Goal: Information Seeking & Learning: Compare options

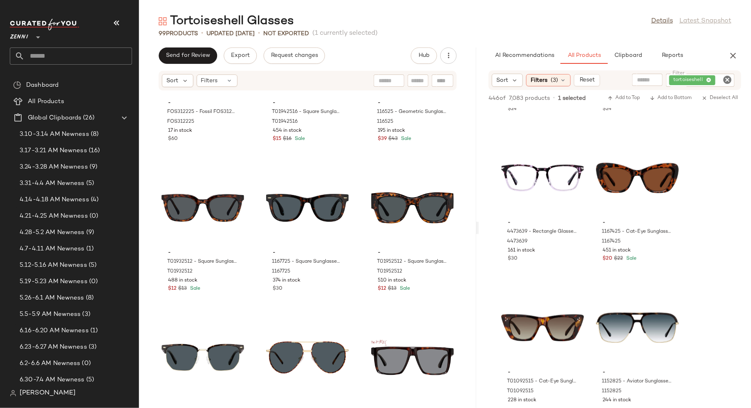
scroll to position [3530, 0]
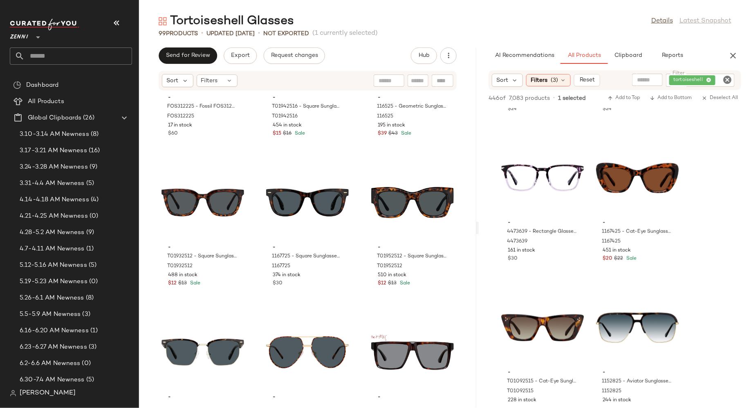
drag, startPoint x: 616, startPoint y: 188, endPoint x: 403, endPoint y: 1, distance: 283.5
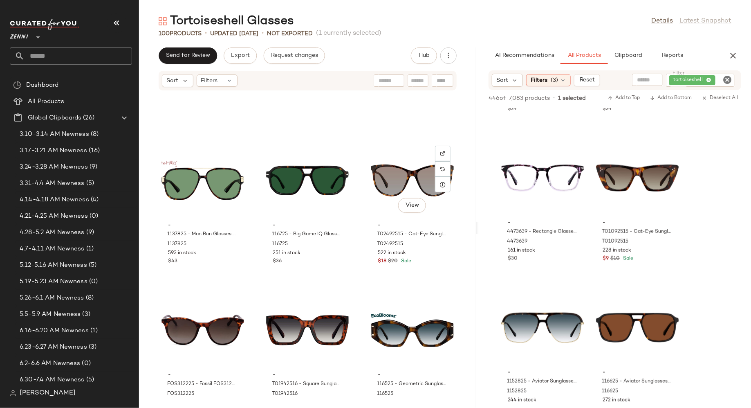
scroll to position [3251, 0]
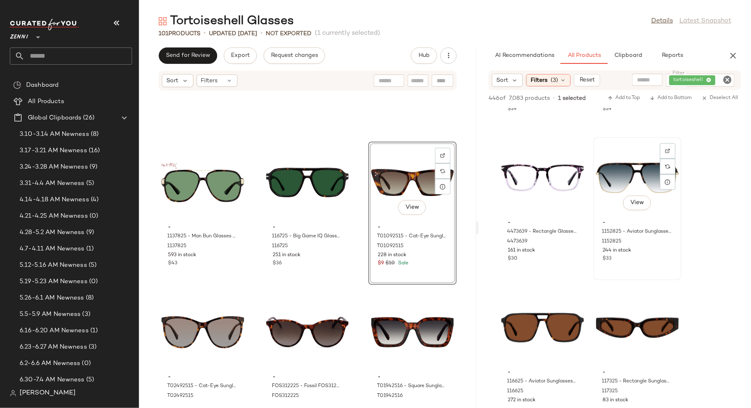
click at [655, 254] on div "- 1152825 - Aviator Sunglasses - Tortoiseshell - Mixed 1152825 244 in stock $33" at bounding box center [637, 239] width 83 height 47
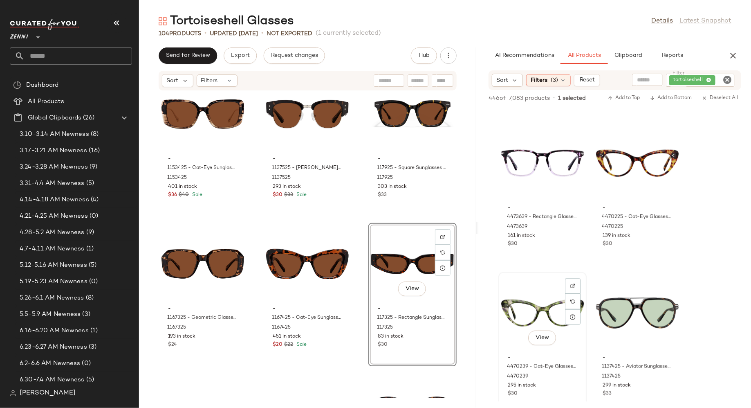
scroll to position [430, 0]
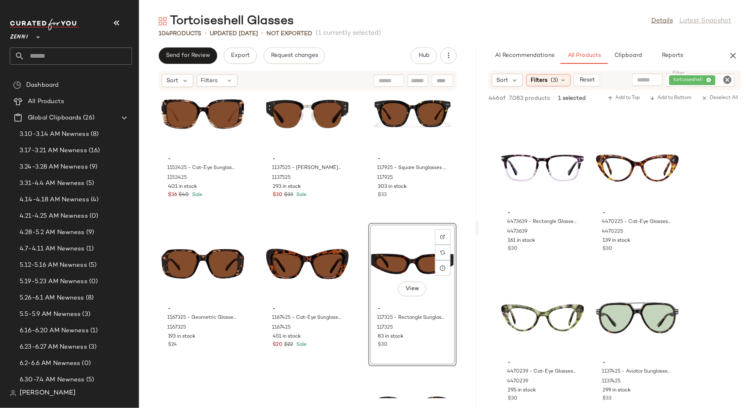
drag, startPoint x: 622, startPoint y: 178, endPoint x: 390, endPoint y: 7, distance: 287.8
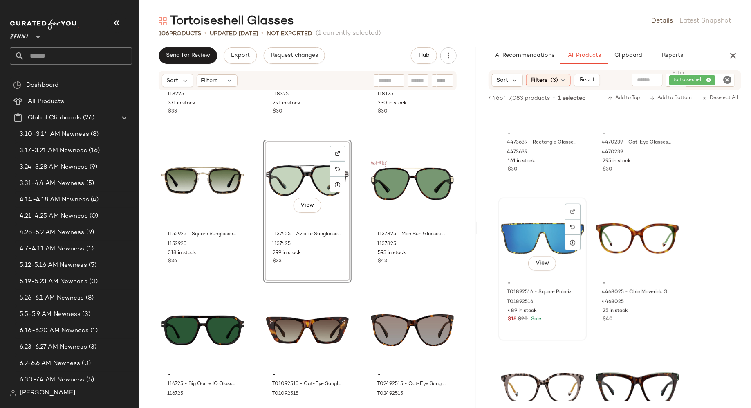
scroll to position [546, 0]
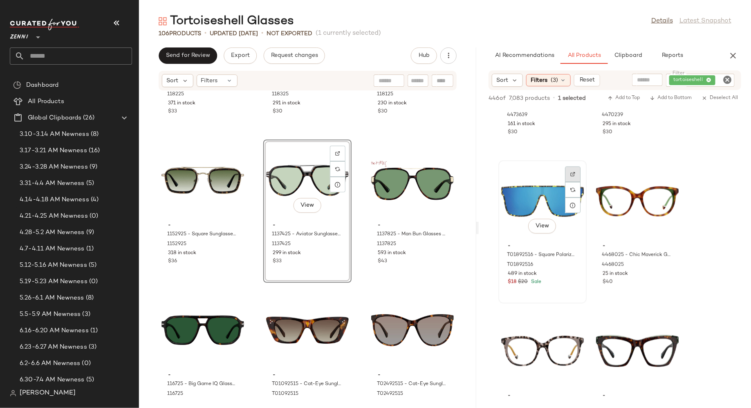
click at [571, 172] on img at bounding box center [573, 174] width 5 height 5
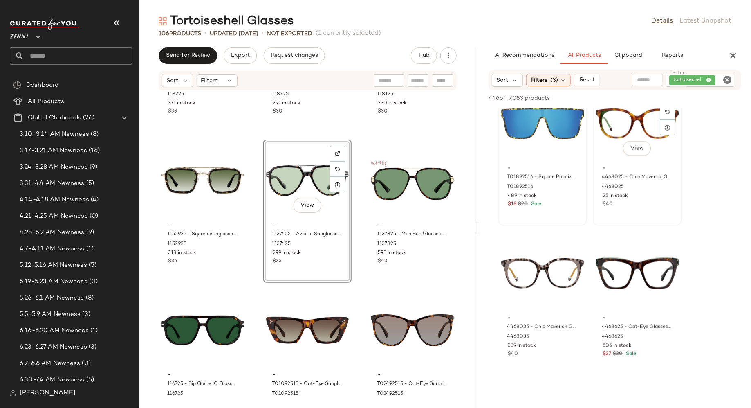
scroll to position [650, 0]
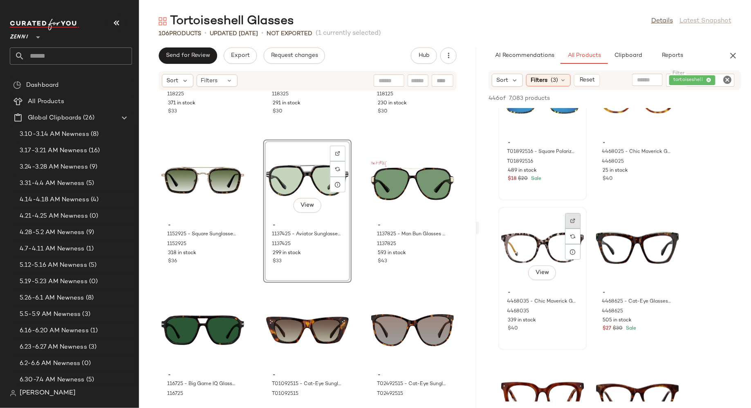
click at [576, 221] on div at bounding box center [573, 221] width 16 height 16
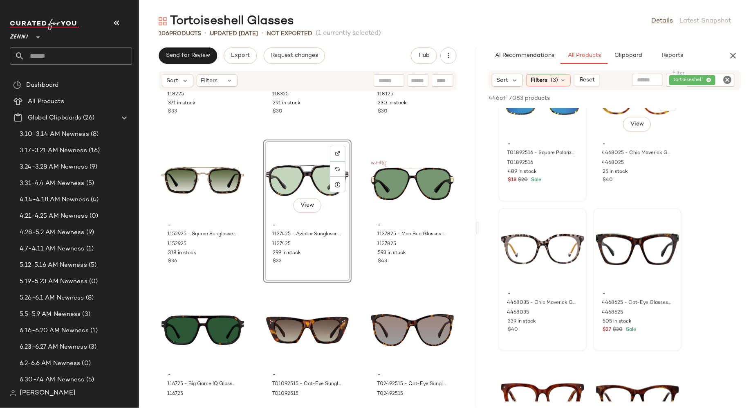
scroll to position [665, 0]
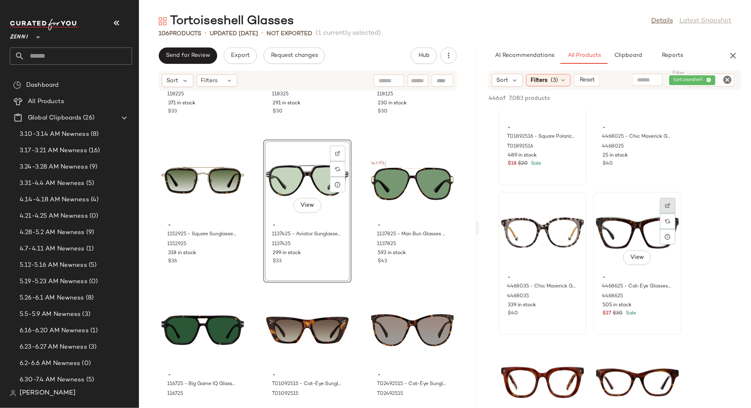
click at [664, 207] on div at bounding box center [668, 206] width 16 height 16
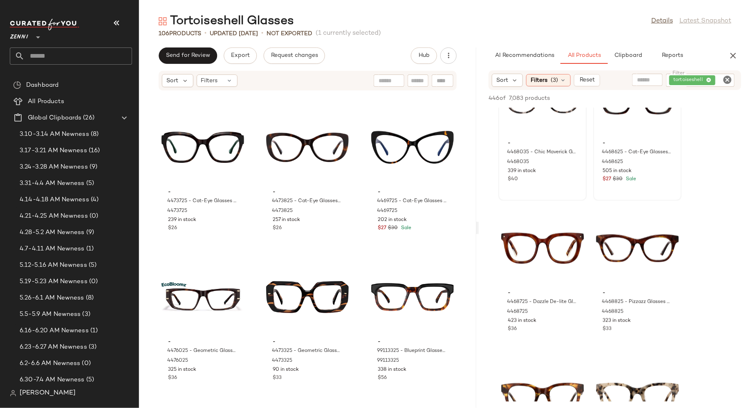
scroll to position [813, 0]
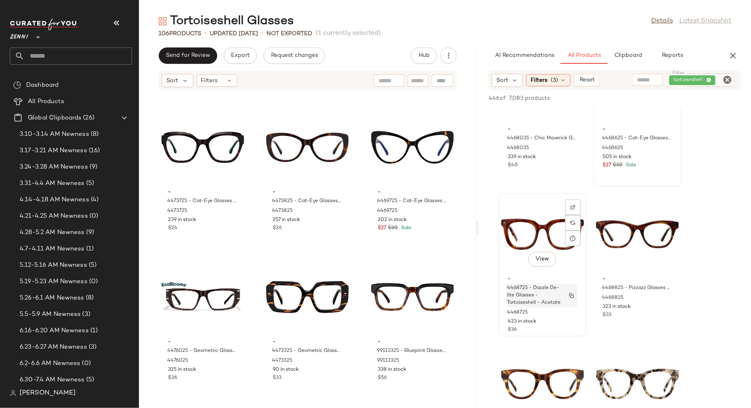
click at [529, 291] on span "4468725 - Dazzle De-lite Glasses - Tortoiseshell - Acetate" at bounding box center [534, 296] width 54 height 22
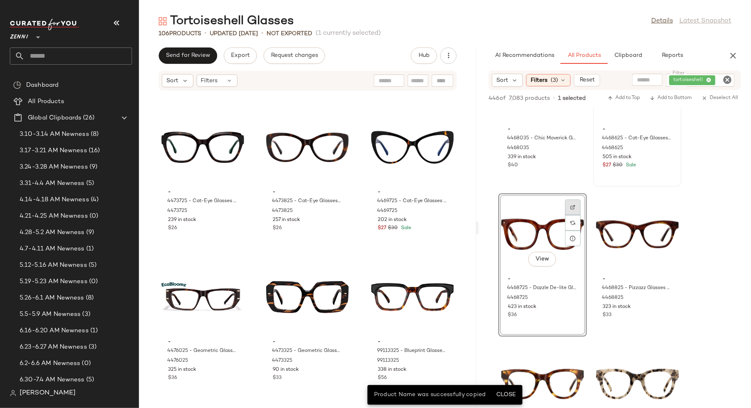
click at [572, 205] on img at bounding box center [573, 207] width 5 height 5
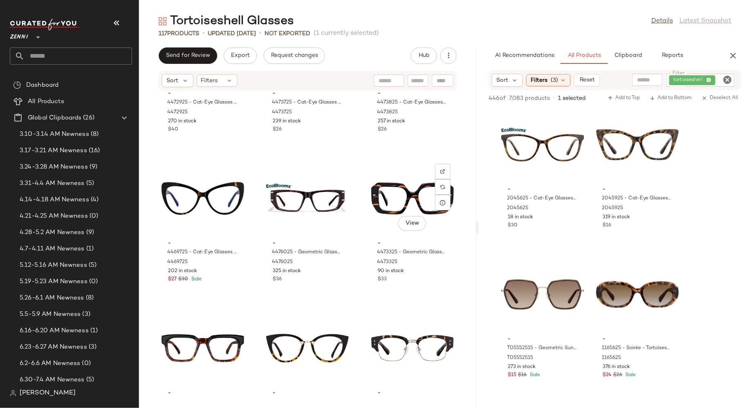
scroll to position [2619, 0]
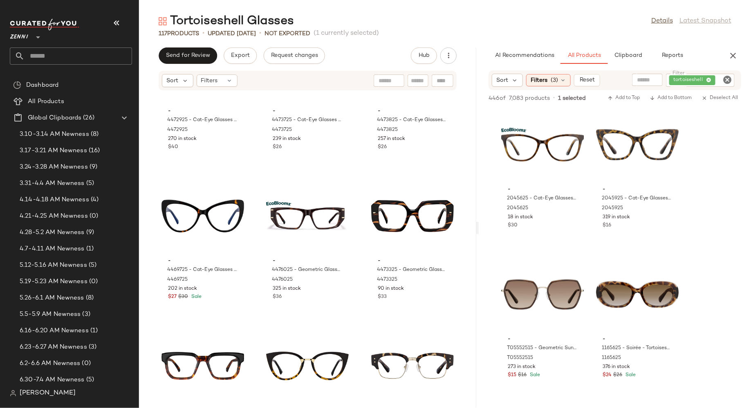
drag, startPoint x: 526, startPoint y: 150, endPoint x: 312, endPoint y: 7, distance: 257.4
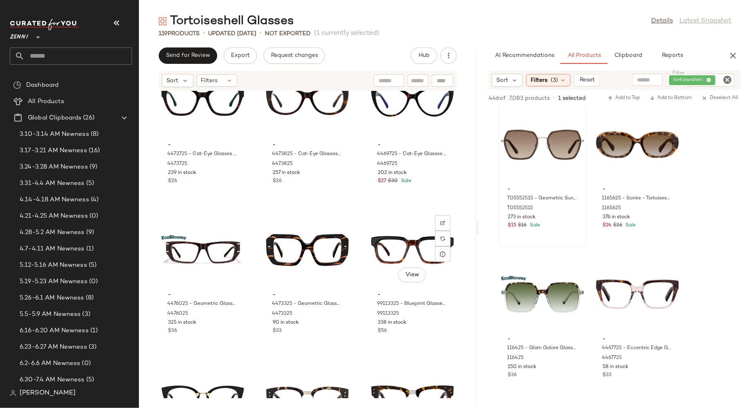
scroll to position [2744, 0]
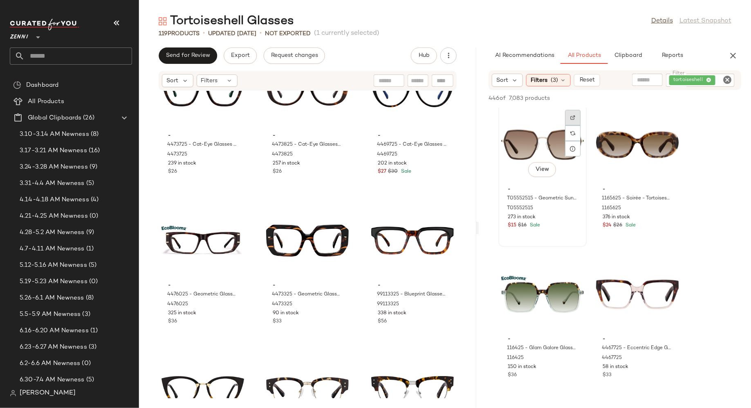
click at [575, 119] on img at bounding box center [573, 117] width 5 height 5
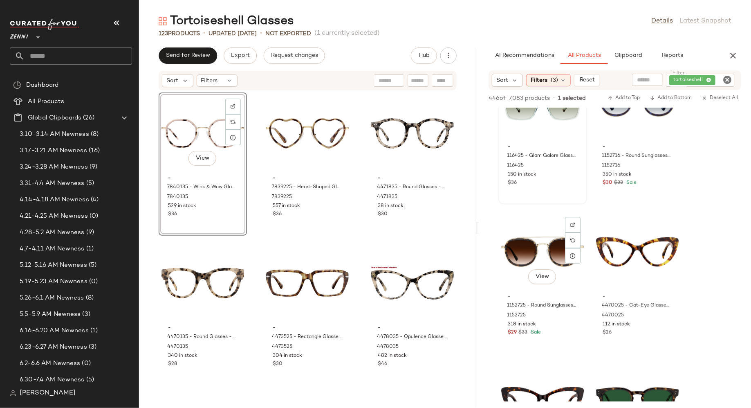
scroll to position [946, 0]
click at [518, 266] on div "View" at bounding box center [542, 251] width 83 height 76
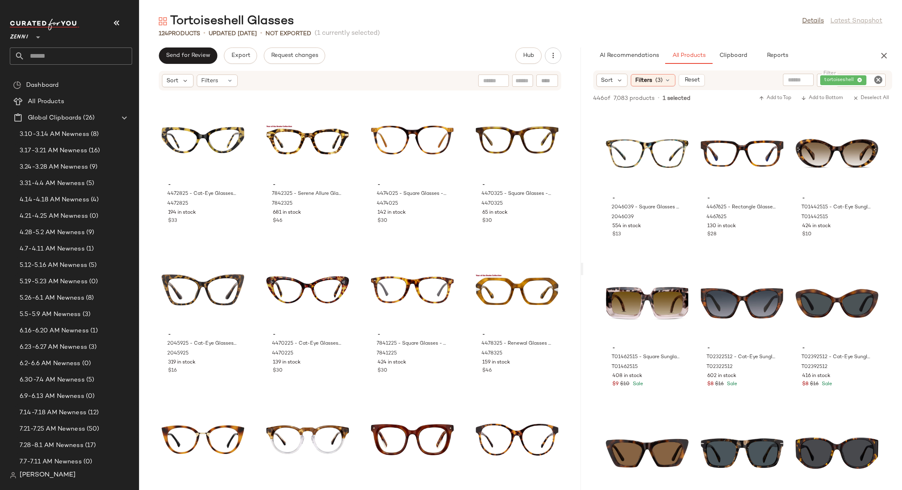
scroll to position [1343, 0]
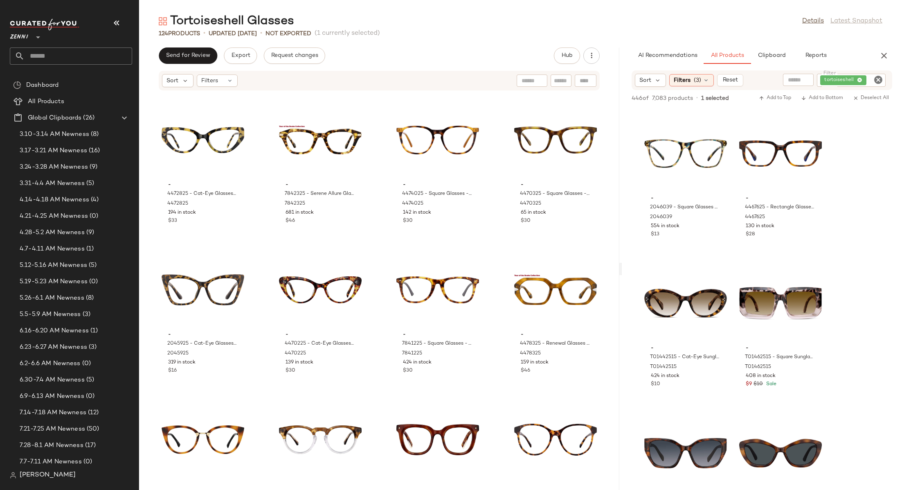
drag, startPoint x: 560, startPoint y: 266, endPoint x: 620, endPoint y: 256, distance: 60.5
click at [620, 256] on div "Tortoiseshell Glasses Details Latest Snapshot 124 Products • updated [DATE] • N…" at bounding box center [520, 251] width 763 height 477
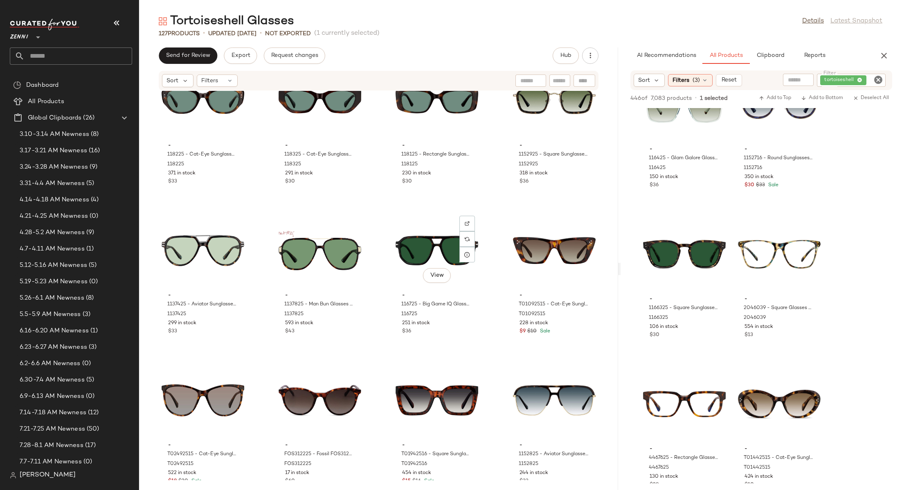
scroll to position [2880, 0]
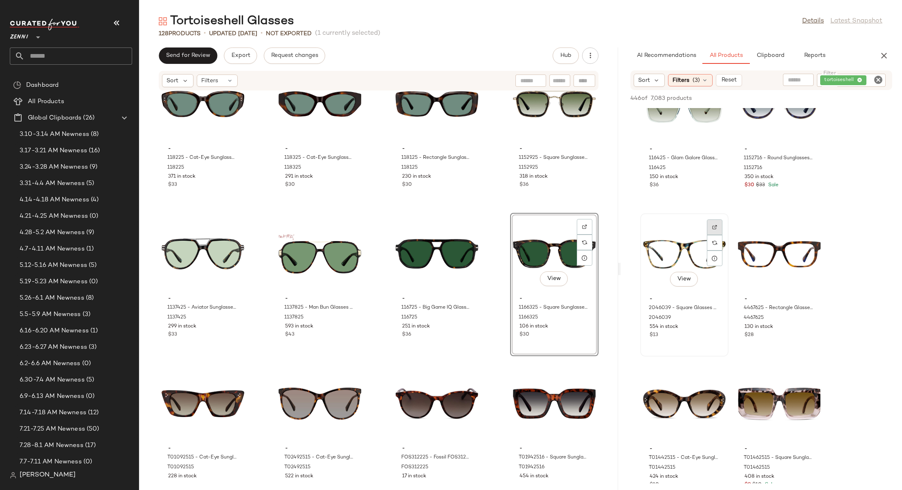
click at [715, 226] on img at bounding box center [714, 227] width 5 height 5
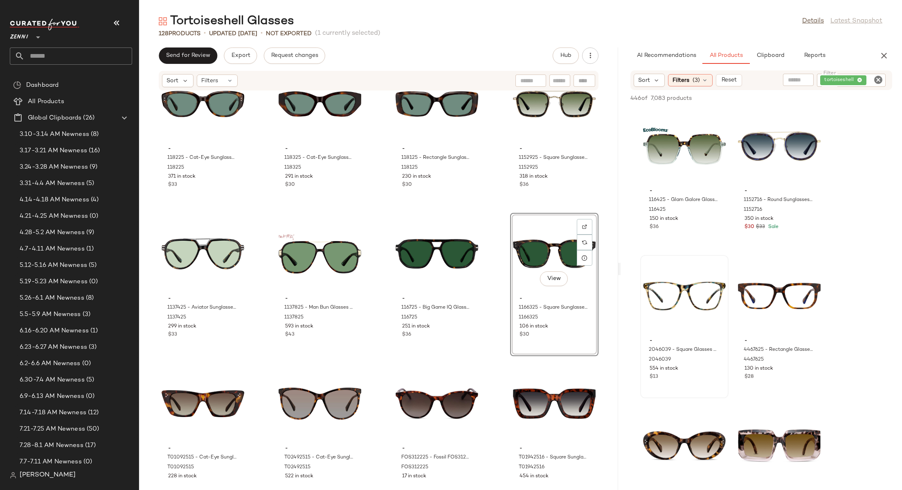
click at [751, 80] on icon "Clear Filter" at bounding box center [878, 80] width 10 height 10
